Goal: Task Accomplishment & Management: Use online tool/utility

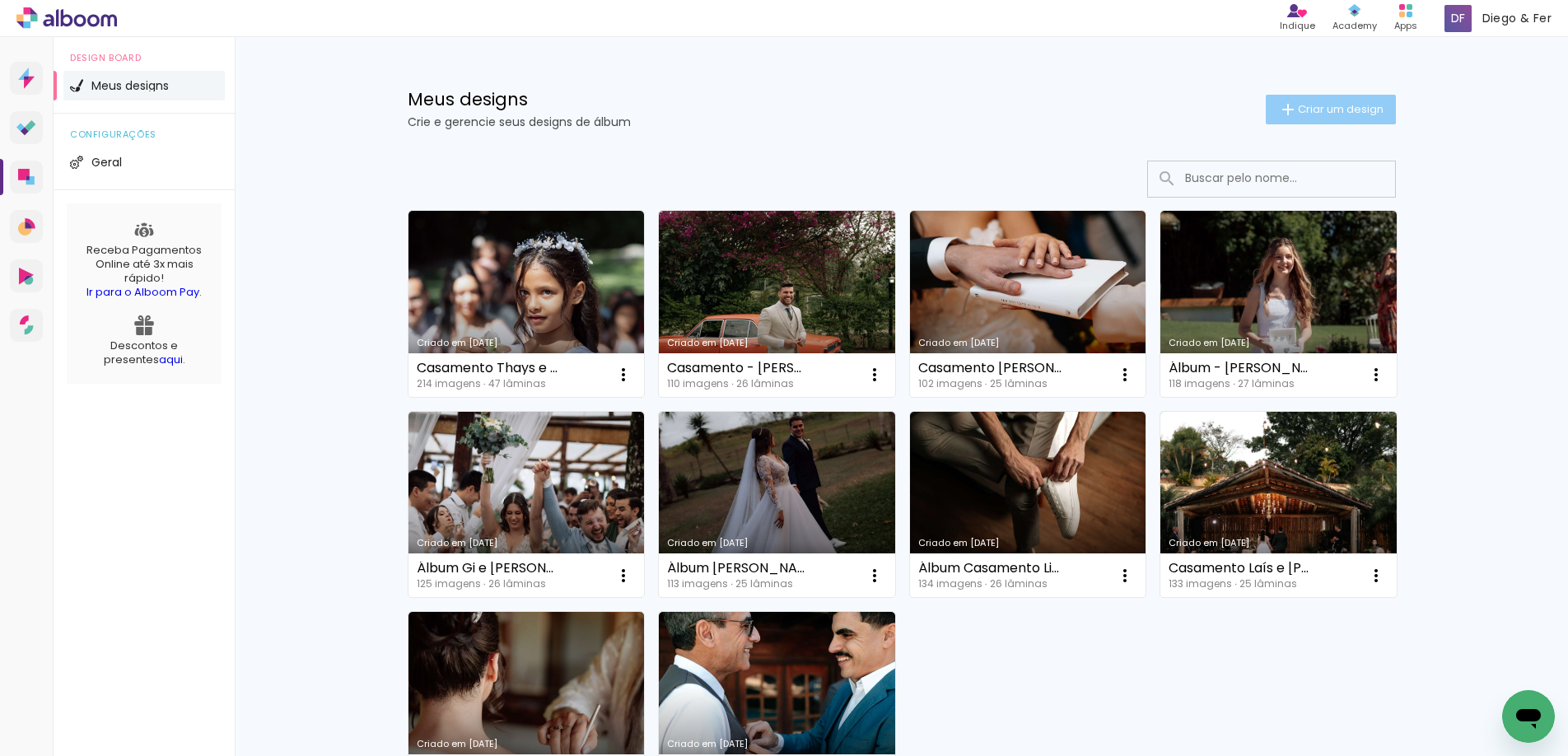
click at [1288, 106] on iron-icon at bounding box center [1288, 110] width 20 height 20
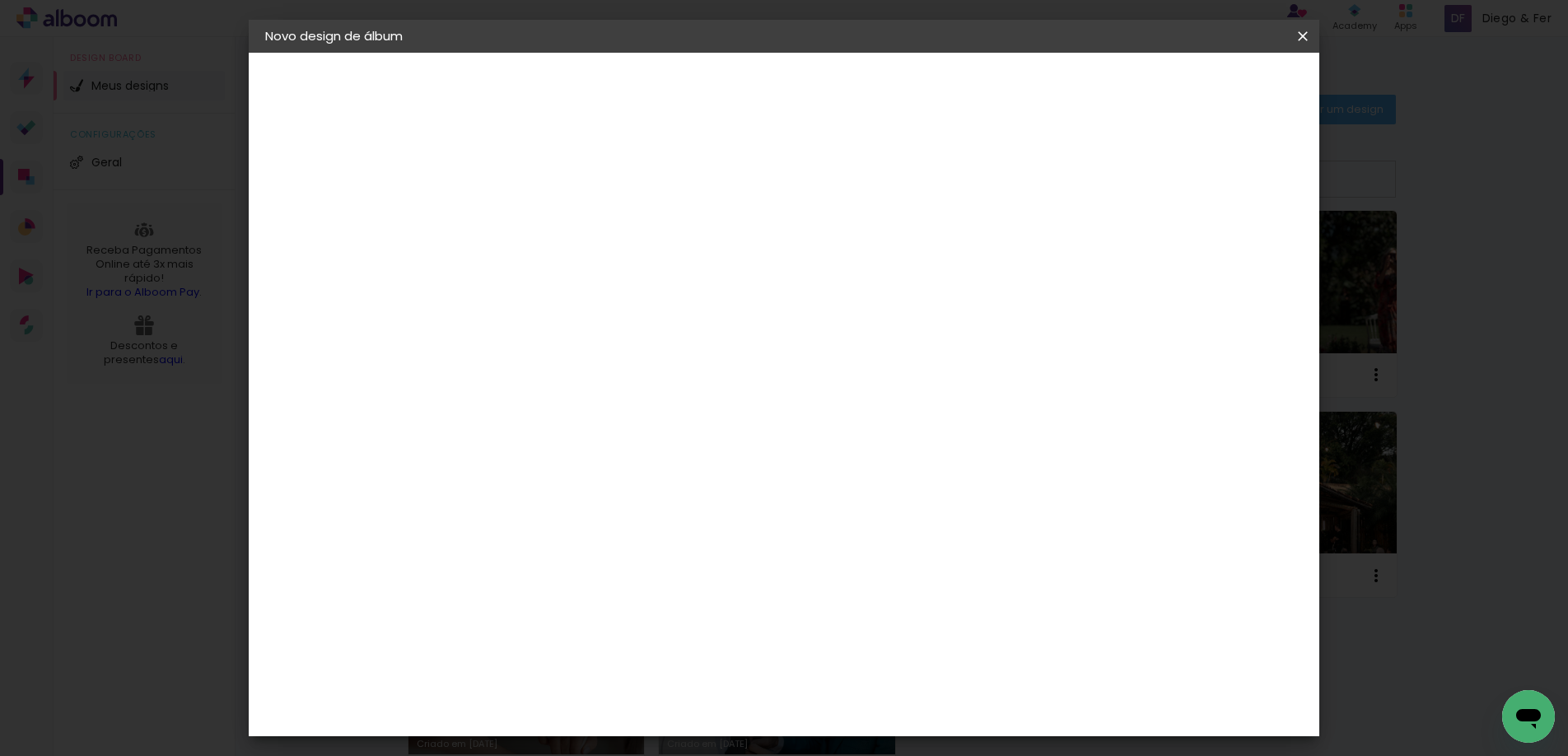
click at [534, 222] on input at bounding box center [534, 221] width 0 height 26
type input "Casamento Isa e Fernando"
type paper-input "Casamento Isa e Fernando"
click at [0, 0] on slot "Avançar" at bounding box center [0, 0] width 0 height 0
click at [654, 321] on input at bounding box center [577, 313] width 167 height 21
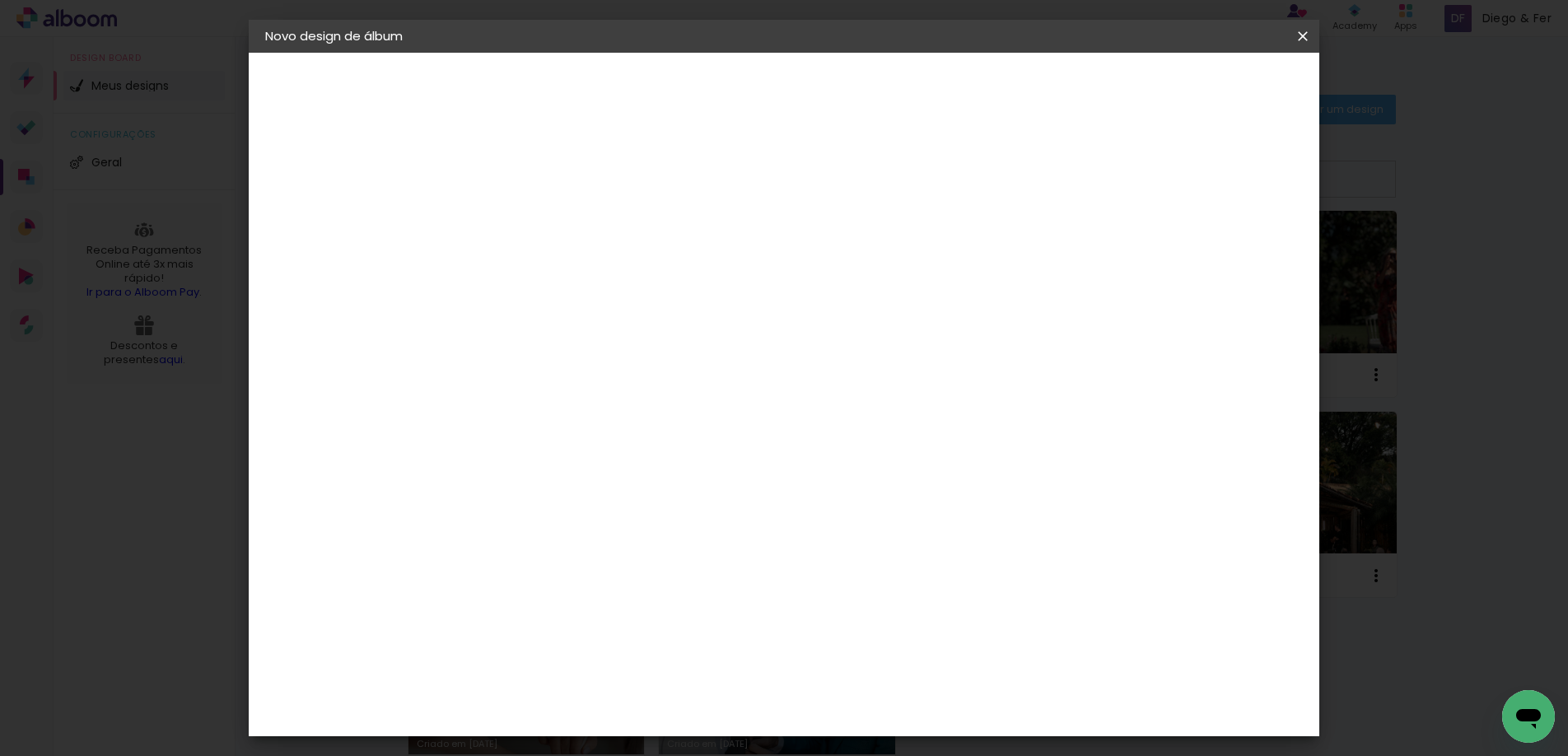
type input "duet"
type paper-input "duet"
click at [601, 378] on paper-item "Dueto" at bounding box center [560, 372] width 145 height 36
click at [0, 0] on slot "Avançar" at bounding box center [0, 0] width 0 height 0
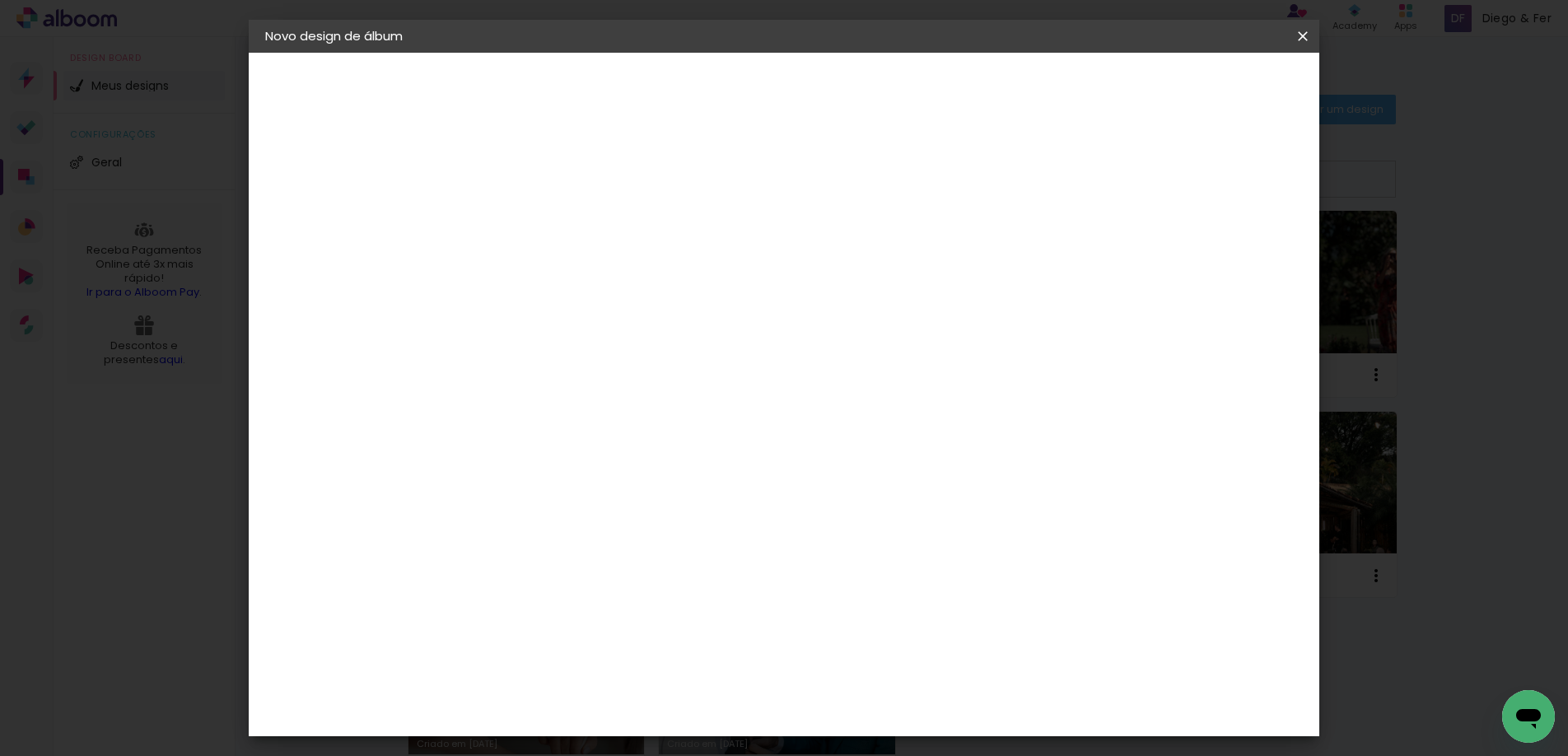
click at [646, 505] on span "30 × 30" at bounding box center [608, 522] width 77 height 34
click at [803, 101] on paper-button "Avançar" at bounding box center [762, 88] width 81 height 28
click at [0, 0] on slot "Mostrar sangria" at bounding box center [0, 0] width 0 height 0
type paper-checkbox "on"
click at [1216, 95] on paper-button "Iniciar design" at bounding box center [1162, 88] width 108 height 28
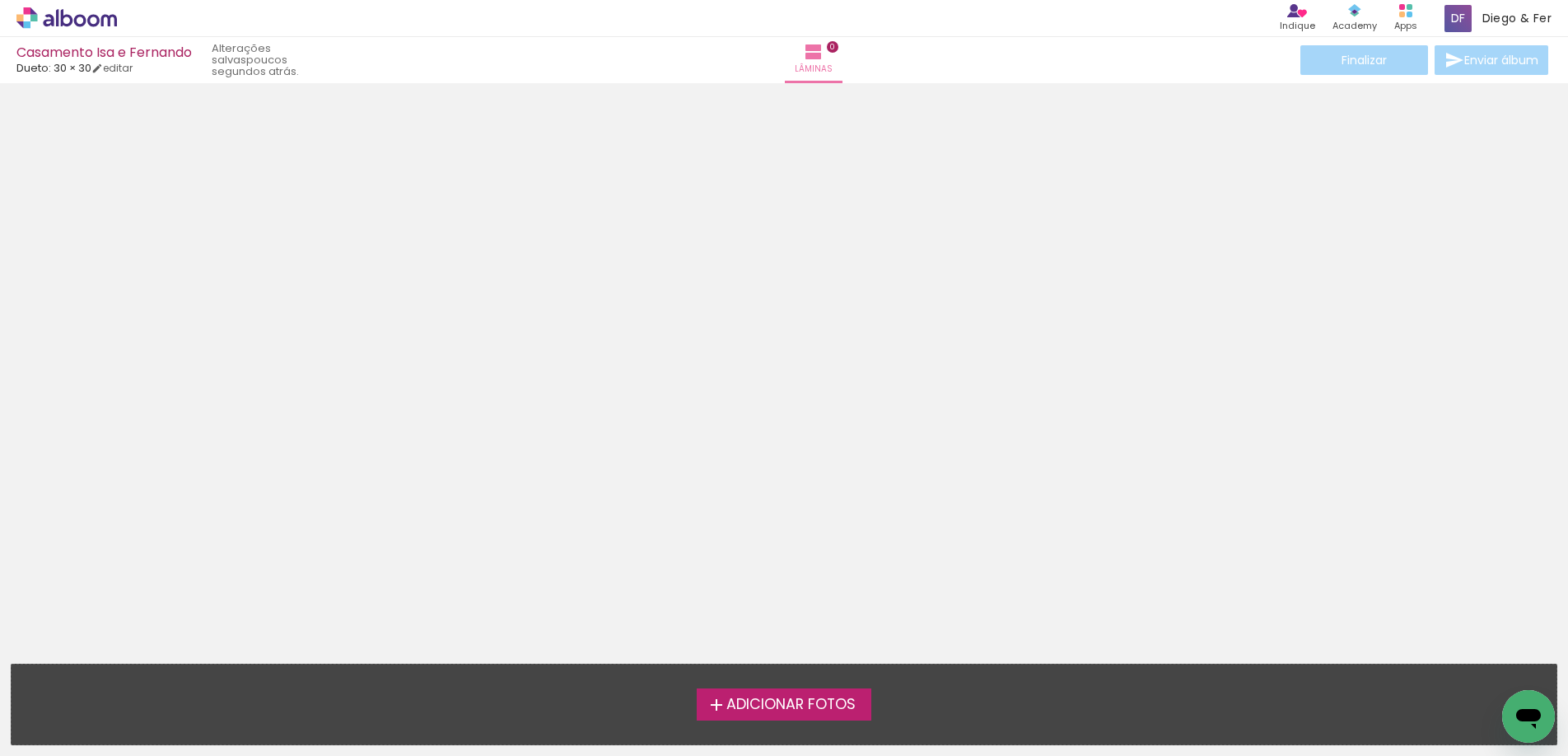
click at [814, 711] on span "Adicionar Fotos" at bounding box center [790, 705] width 129 height 15
click at [0, 0] on input "file" at bounding box center [0, 0] width 0 height 0
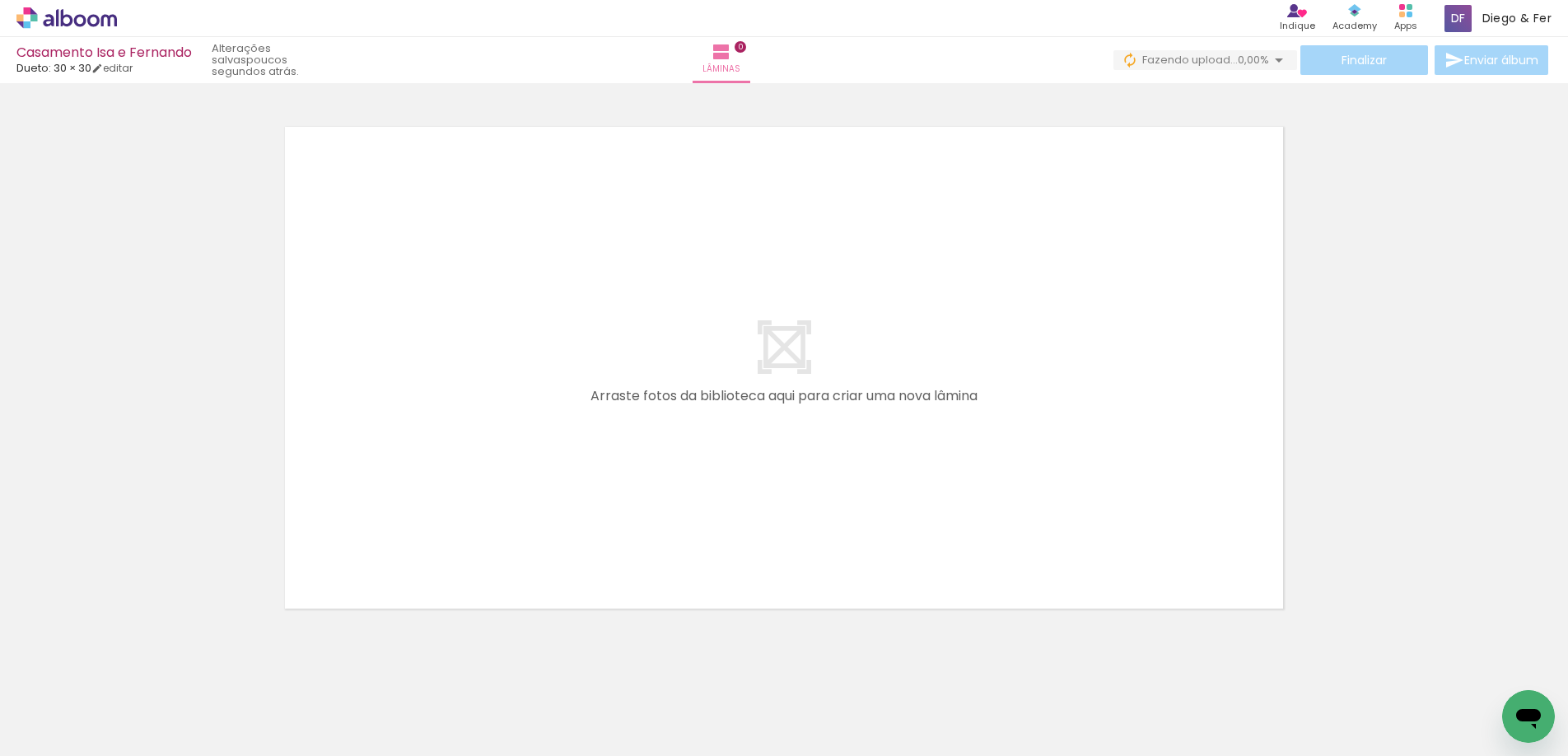
click at [30, 730] on iron-icon at bounding box center [24, 733] width 20 height 20
click at [0, 0] on input "file" at bounding box center [0, 0] width 0 height 0
